Goal: Task Accomplishment & Management: Complete application form

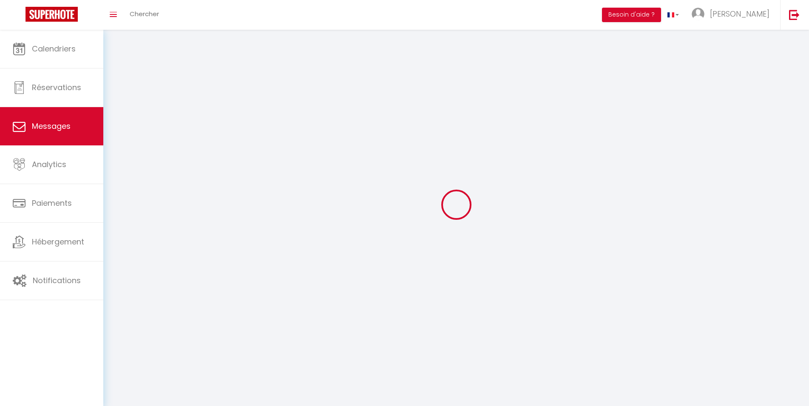
select select "message"
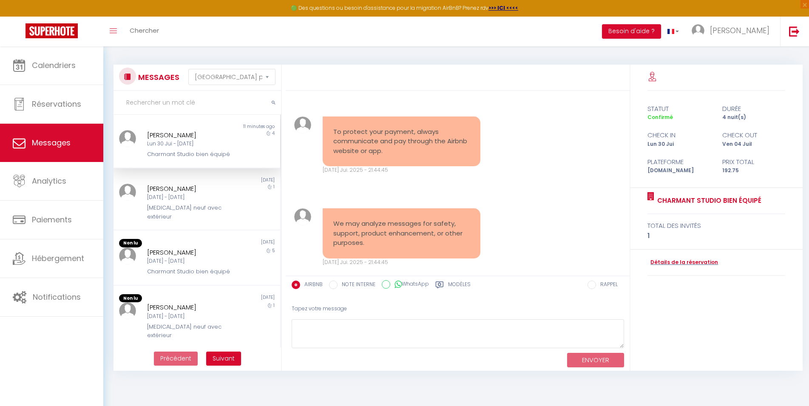
scroll to position [2537, 0]
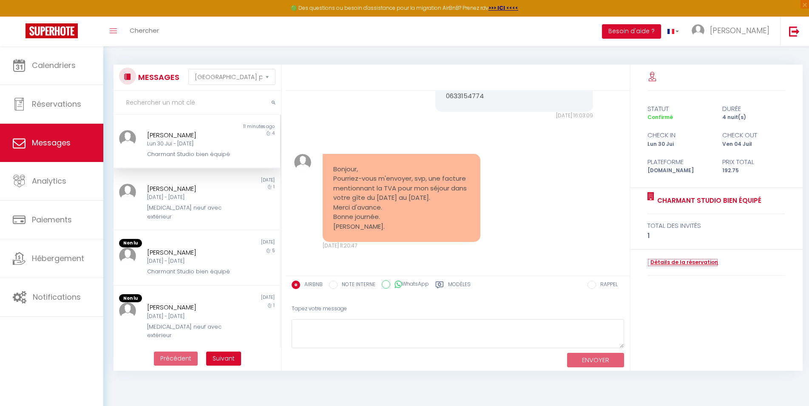
click at [687, 263] on link "Détails de la réservation" at bounding box center [683, 263] width 71 height 8
select select
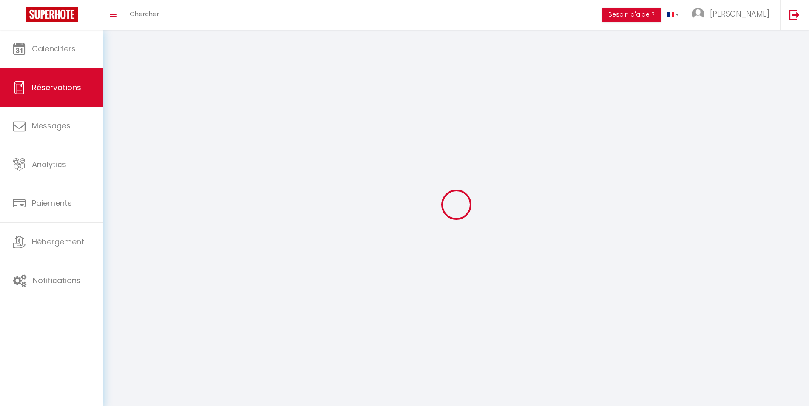
select select
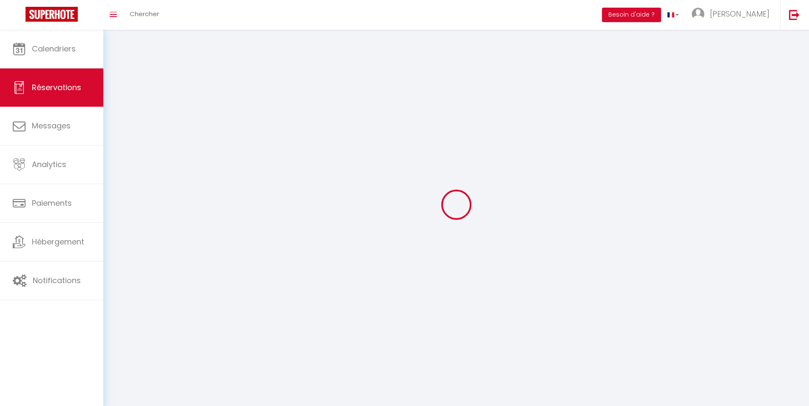
select select
checkbox input "false"
select select
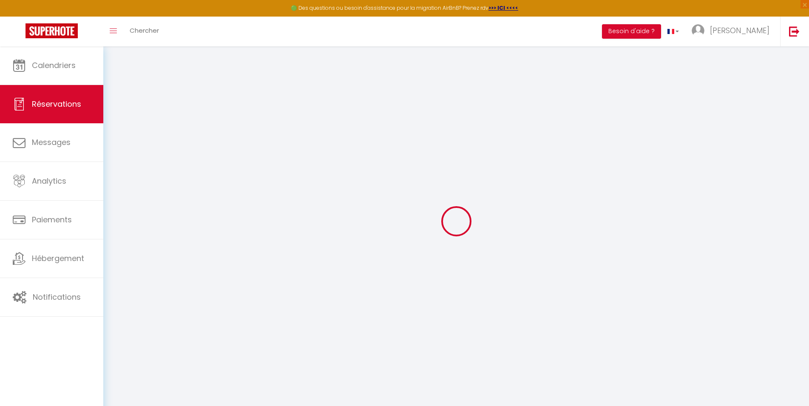
select select
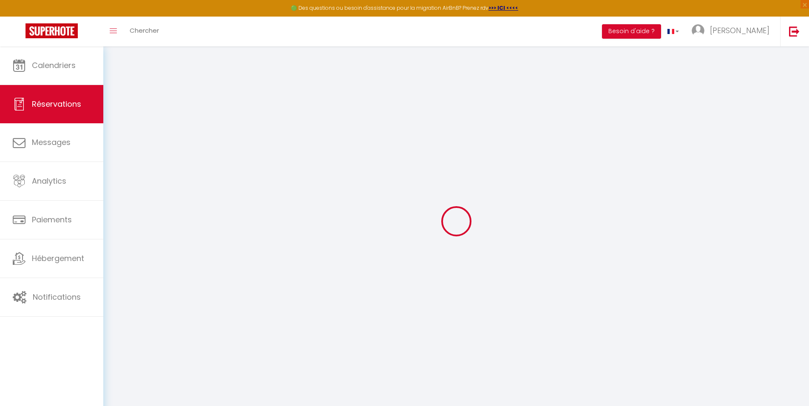
select select
checkbox input "false"
select select
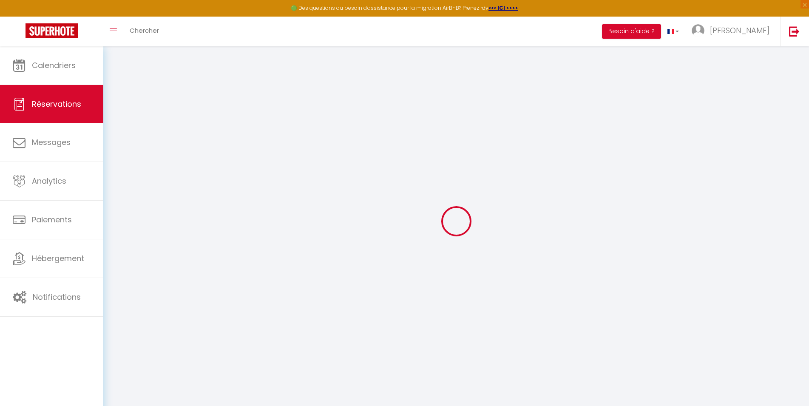
select select
checkbox input "false"
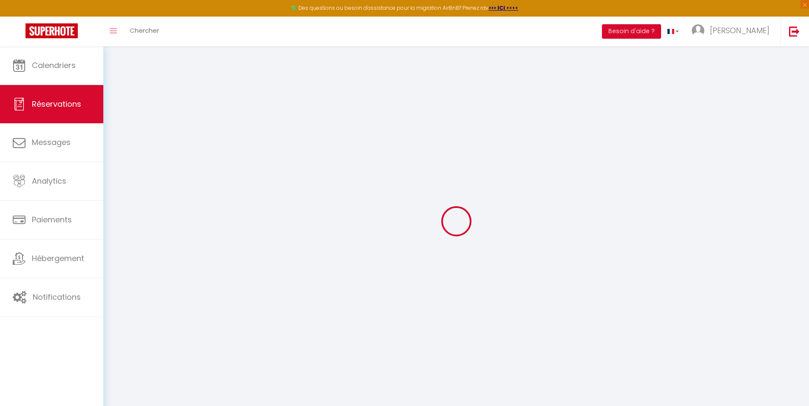
select select
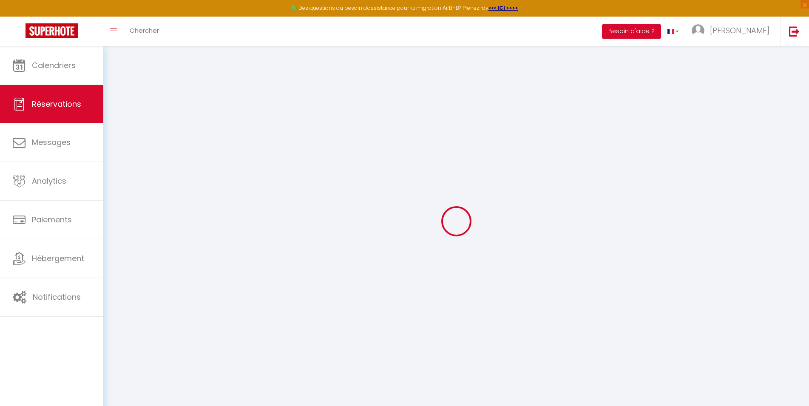
select select
checkbox input "false"
type input "[PERSON_NAME]"
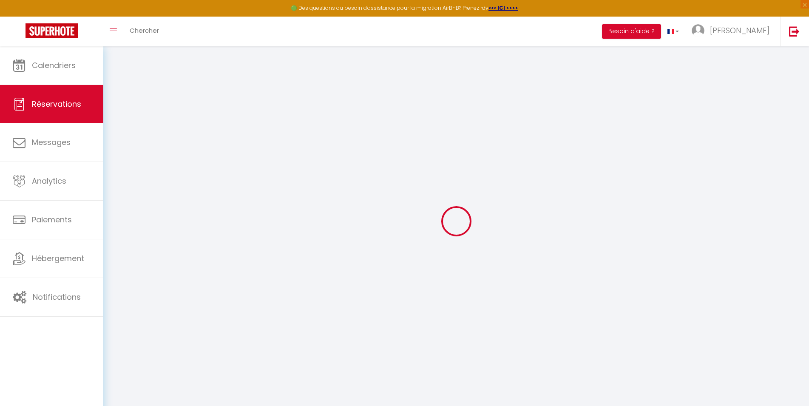
type input "Chancenotte"
type input "[EMAIL_ADDRESS][DOMAIN_NAME]"
type input "[PHONE_NUMBER]"
select select "FR"
type input "6.62"
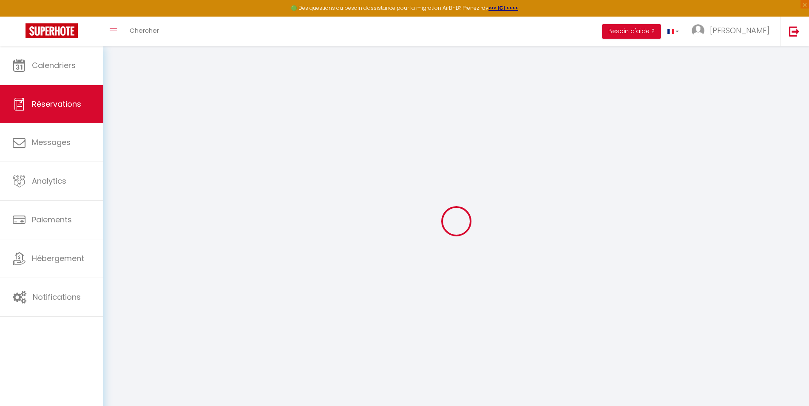
select select "51103"
select select "1"
select select
type input "1"
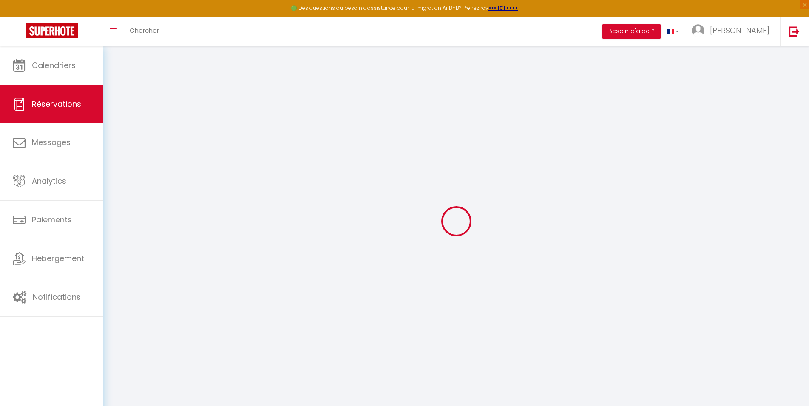
select select "12"
select select
type input "159"
checkbox input "false"
type input "0"
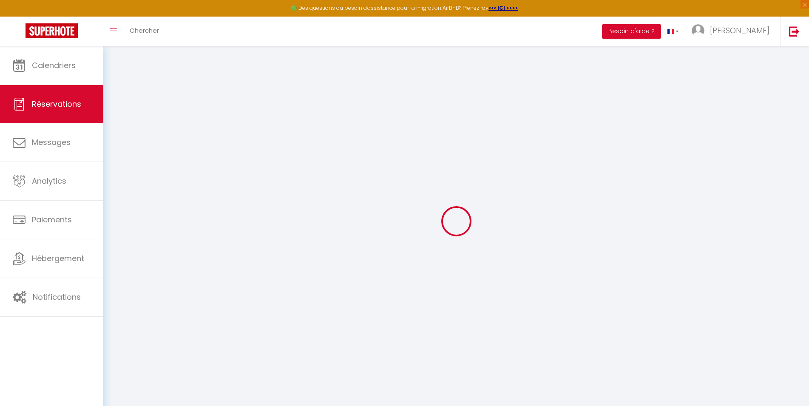
select select "1"
type input "25"
type input "0"
select select
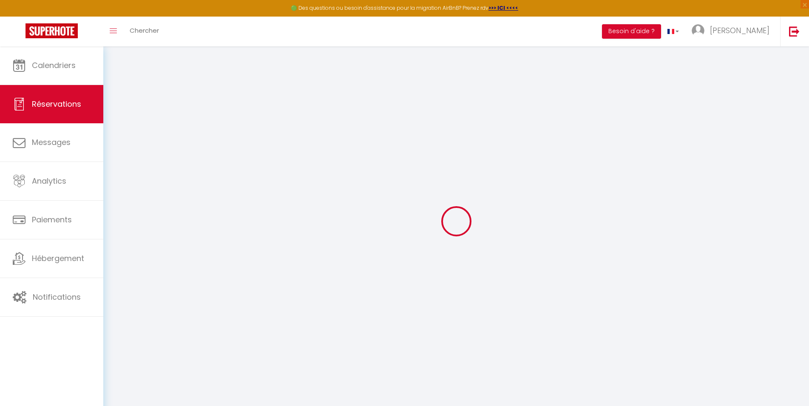
select select
select select "15"
checkbox input "false"
select select
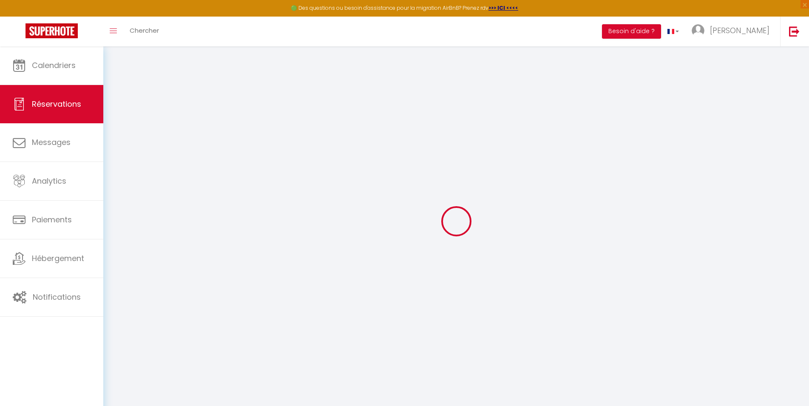
checkbox input "false"
select select
checkbox input "false"
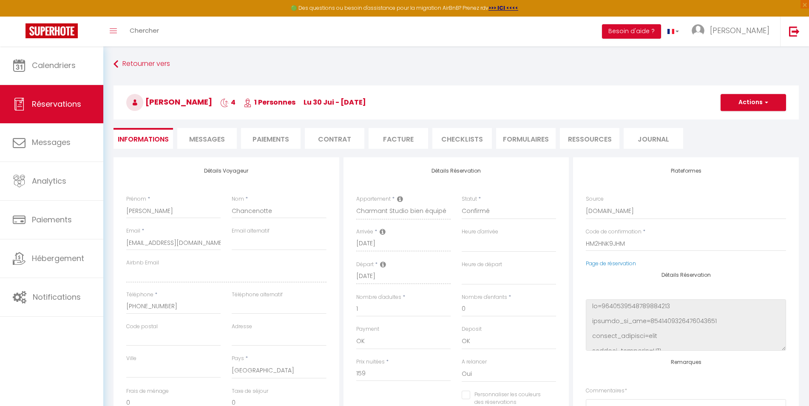
select select
checkbox input "false"
type input "25"
type input "8.75"
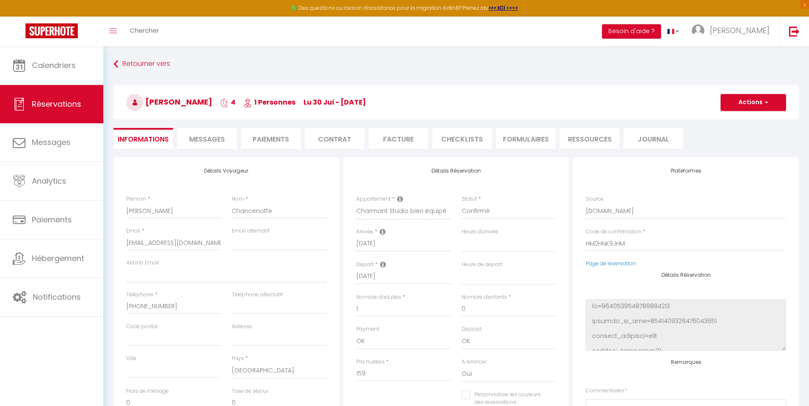
select select
checkbox input "false"
select select
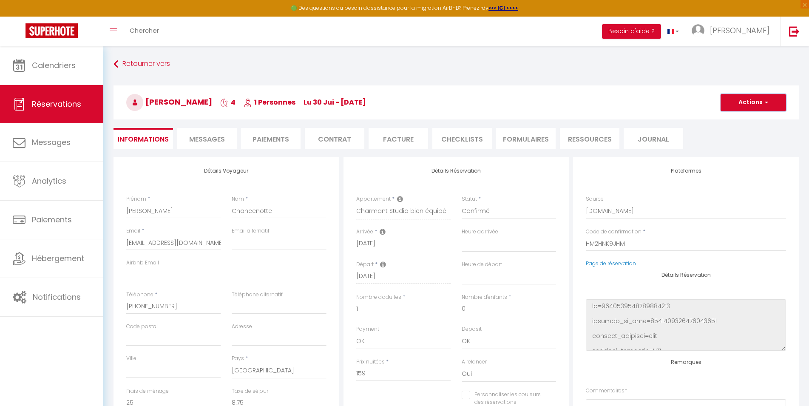
click at [763, 106] on button "Actions" at bounding box center [754, 102] width 66 height 17
click at [296, 137] on li "Paiements" at bounding box center [271, 138] width 60 height 21
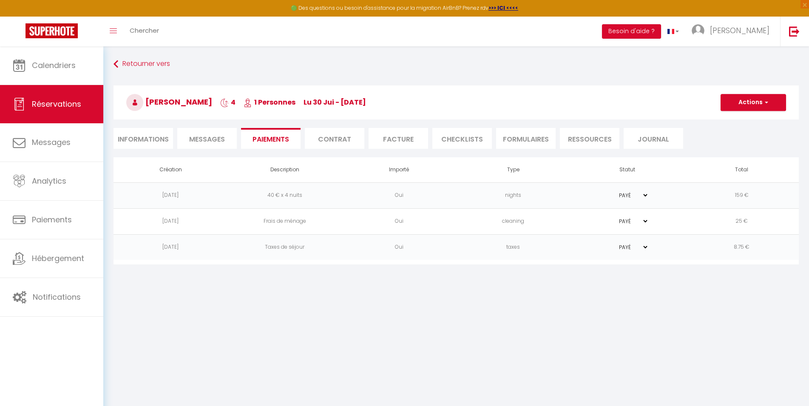
click at [387, 142] on li "Facture" at bounding box center [399, 138] width 60 height 21
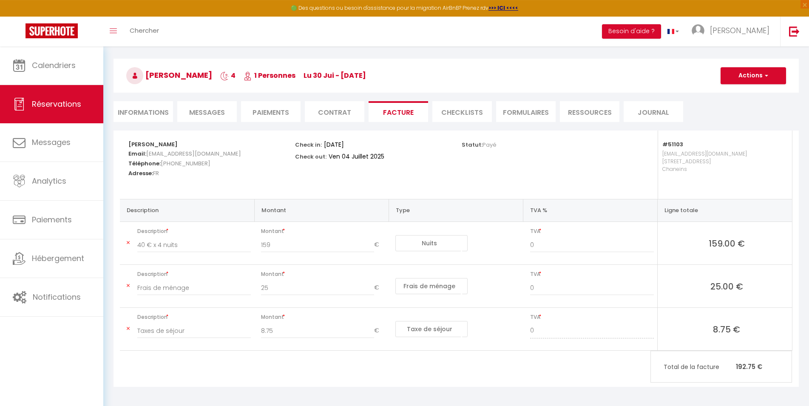
scroll to position [46, 0]
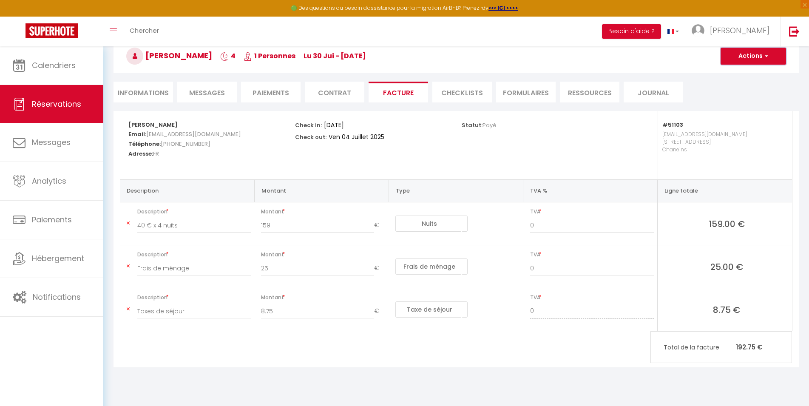
click at [757, 59] on button "Actions" at bounding box center [754, 56] width 66 height 17
click at [549, 147] on div "Statut: Payé" at bounding box center [539, 145] width 167 height 68
click at [749, 54] on button "Actions" at bounding box center [754, 56] width 66 height 17
click at [157, 229] on input "40 € x 4 nuits" at bounding box center [194, 225] width 114 height 15
click at [141, 225] on input "40 € x 4 nuits" at bounding box center [194, 225] width 114 height 15
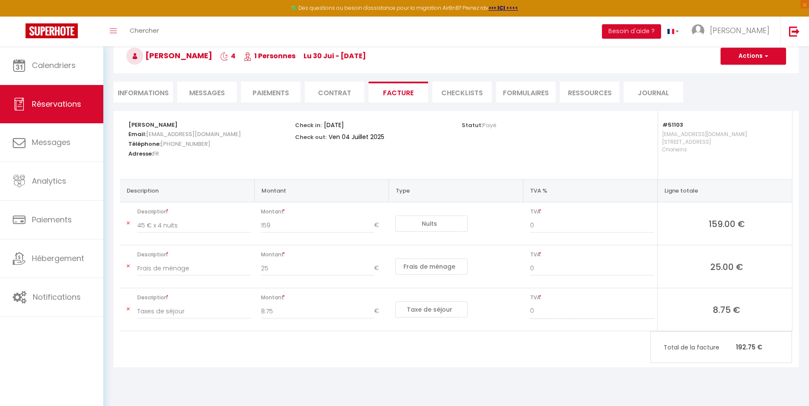
click at [314, 151] on div "Check in: [DATE] Check out: [DATE]" at bounding box center [373, 131] width 156 height 41
click at [140, 226] on input "45 € x 4 nuits" at bounding box center [194, 225] width 114 height 15
type input "40 € x 4 nuits"
click at [749, 57] on button "Actions" at bounding box center [754, 56] width 66 height 17
click at [558, 156] on div "Statut: Payé" at bounding box center [539, 145] width 167 height 68
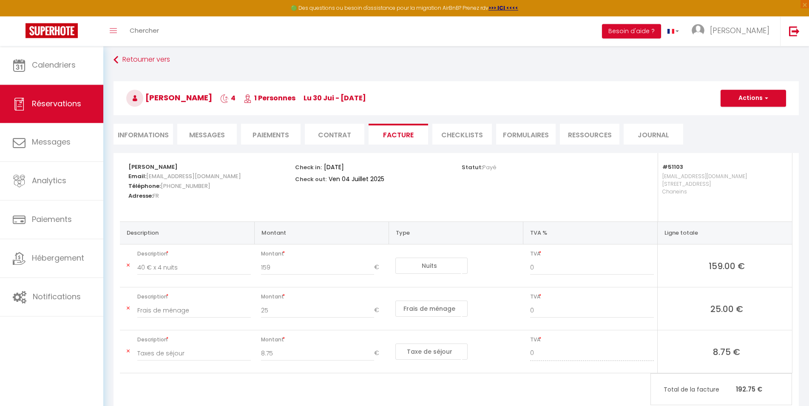
scroll to position [0, 0]
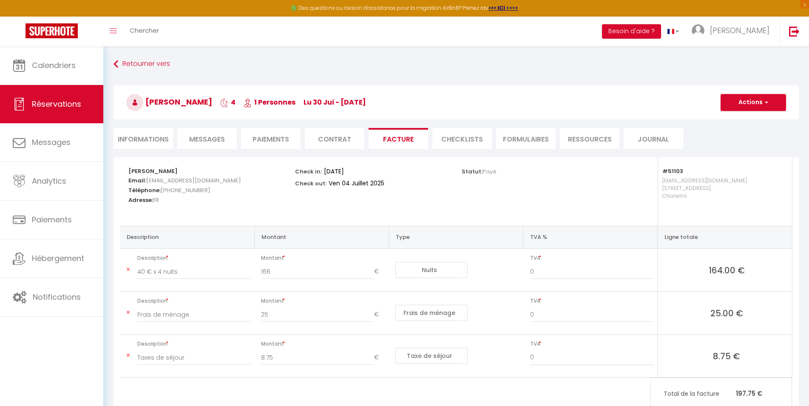
click at [370, 271] on input "166" at bounding box center [317, 271] width 113 height 15
click at [370, 271] on input "167" at bounding box center [317, 271] width 113 height 15
click at [370, 271] on input "168" at bounding box center [317, 271] width 113 height 15
click at [370, 271] on input "169" at bounding box center [317, 271] width 113 height 15
click at [370, 271] on input "170" at bounding box center [317, 271] width 113 height 15
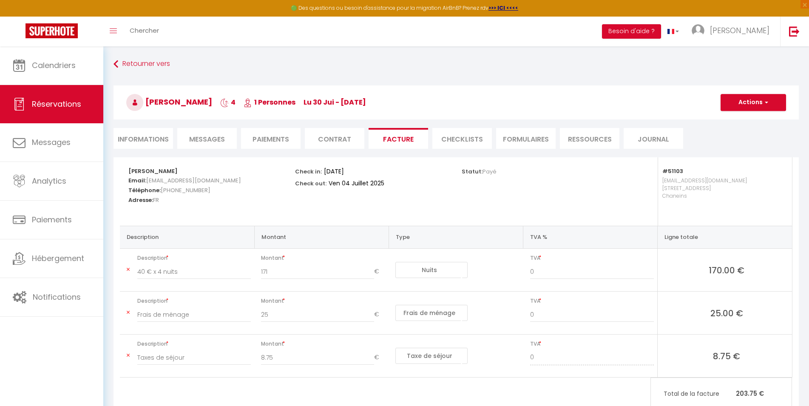
click at [370, 271] on input "171" at bounding box center [317, 271] width 113 height 15
click at [370, 271] on input "186" at bounding box center [317, 271] width 113 height 15
click at [370, 271] on input "187" at bounding box center [317, 271] width 113 height 15
click at [370, 271] on input "188" at bounding box center [317, 271] width 113 height 15
click at [370, 271] on input "189" at bounding box center [317, 271] width 113 height 15
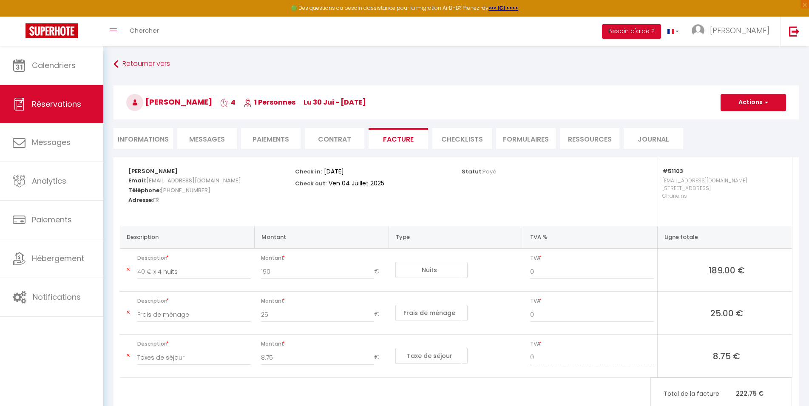
click at [370, 271] on input "190" at bounding box center [317, 271] width 113 height 15
click at [370, 271] on input "191" at bounding box center [317, 271] width 113 height 15
click at [370, 271] on input "192" at bounding box center [317, 271] width 113 height 15
click at [370, 271] on input "193" at bounding box center [317, 271] width 113 height 15
click at [370, 271] on input "194" at bounding box center [317, 271] width 113 height 15
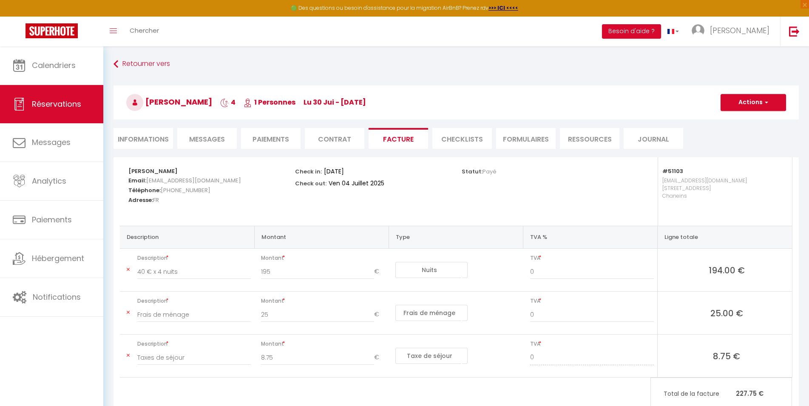
click at [370, 271] on input "195" at bounding box center [317, 271] width 113 height 15
click at [372, 275] on input "194" at bounding box center [317, 271] width 113 height 15
click at [372, 275] on input "193" at bounding box center [317, 271] width 113 height 15
click at [372, 275] on input "192" at bounding box center [317, 271] width 113 height 15
click at [372, 275] on input "191" at bounding box center [317, 271] width 113 height 15
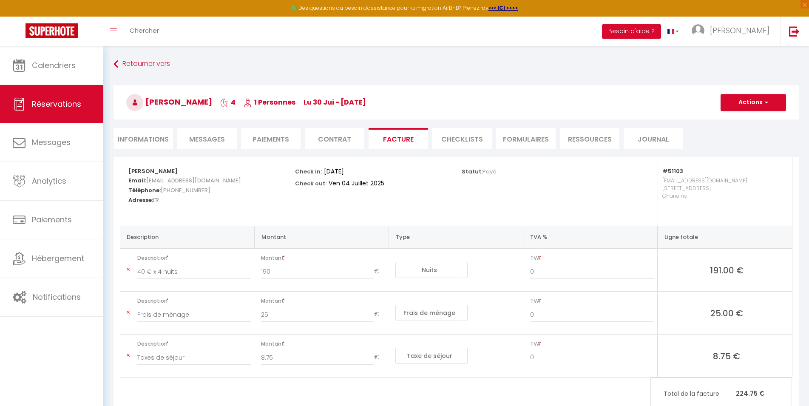
type input "190"
click at [372, 275] on input "190" at bounding box center [317, 271] width 113 height 15
click at [370, 355] on input "9" at bounding box center [317, 357] width 113 height 15
click at [370, 355] on input "10" at bounding box center [317, 357] width 113 height 15
click at [370, 355] on input "11" at bounding box center [317, 357] width 113 height 15
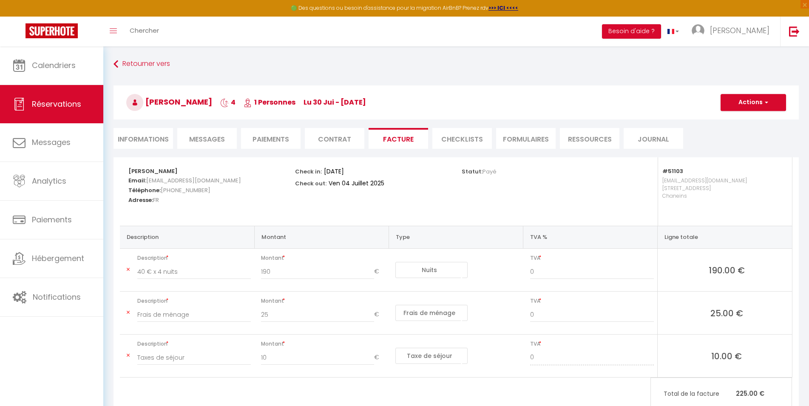
click at [369, 360] on input "10" at bounding box center [317, 357] width 113 height 15
click at [369, 360] on input "9" at bounding box center [317, 357] width 113 height 15
click at [370, 360] on input "8" at bounding box center [317, 357] width 113 height 15
click at [331, 360] on input "8" at bounding box center [317, 357] width 113 height 15
type input "8.93"
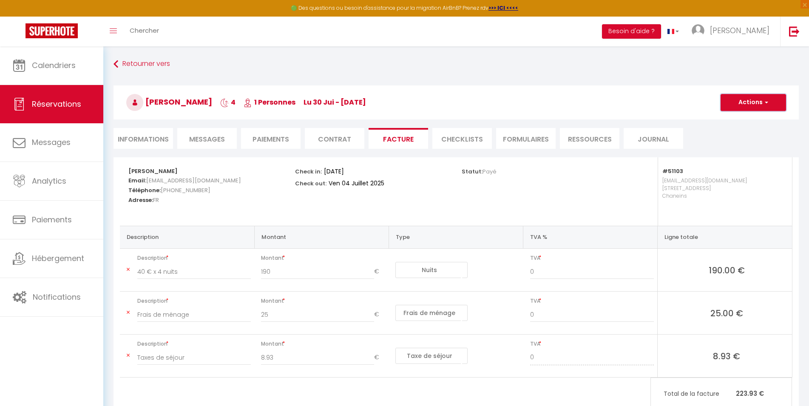
click at [758, 103] on button "Actions" at bounding box center [754, 102] width 66 height 17
click at [752, 145] on link "Envoyer la facture" at bounding box center [747, 143] width 71 height 11
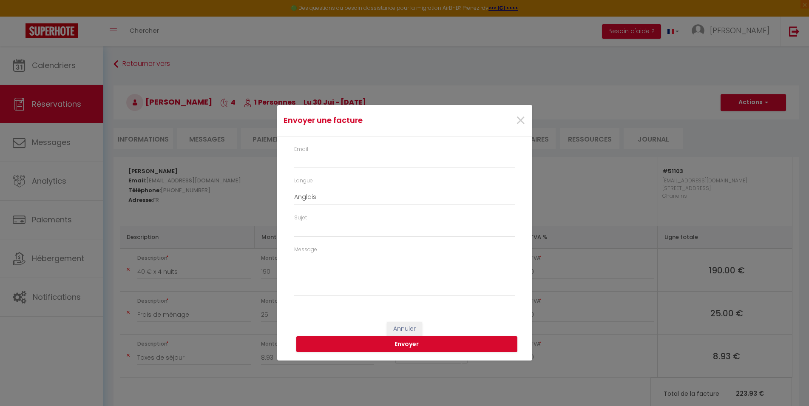
type input "[EMAIL_ADDRESS][DOMAIN_NAME]"
select select "fr"
type input "Votre facture 6068165 - Charmant Studio bien équipé"
type textarea "Bonjour, Voici le lien pour télécharger votre facture : [URL][DOMAIN_NAME] Déta…"
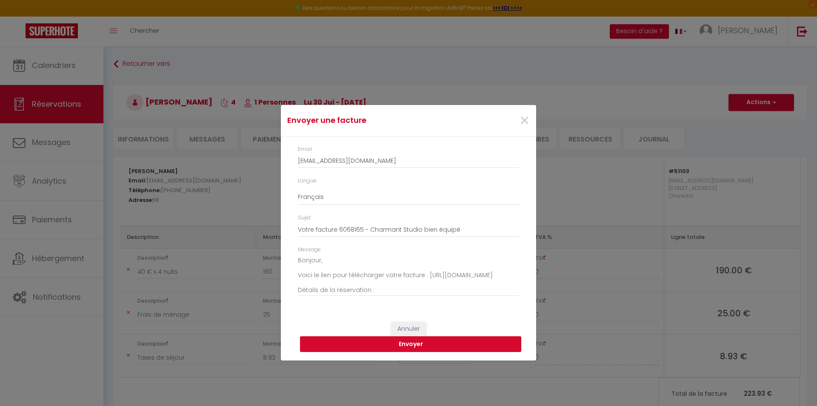
click at [407, 342] on button "Envoyer" at bounding box center [410, 344] width 221 height 16
click at [401, 347] on button "Envoyer" at bounding box center [410, 344] width 221 height 16
click at [526, 119] on span "×" at bounding box center [524, 121] width 11 height 26
